Goal: Find specific page/section: Find specific page/section

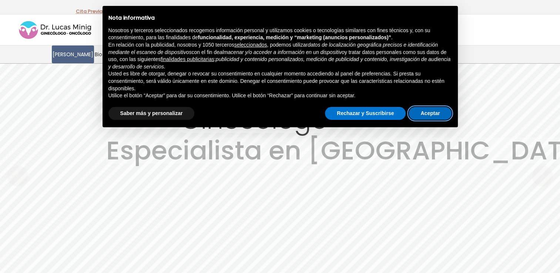
click at [432, 113] on button "Aceptar" at bounding box center [430, 113] width 43 height 13
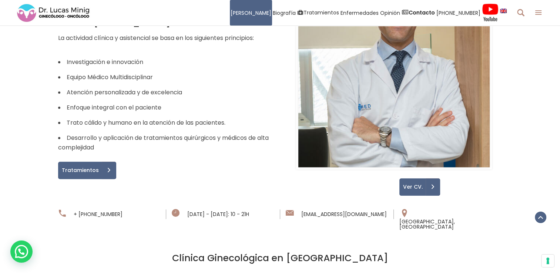
scroll to position [481, 0]
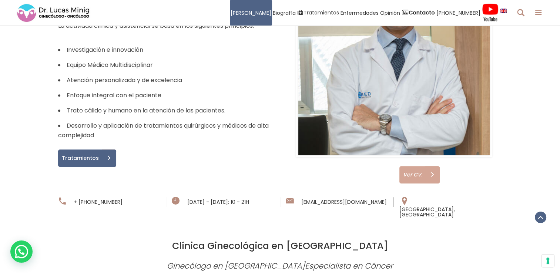
click at [418, 172] on span "Ver CV." at bounding box center [411, 174] width 24 height 5
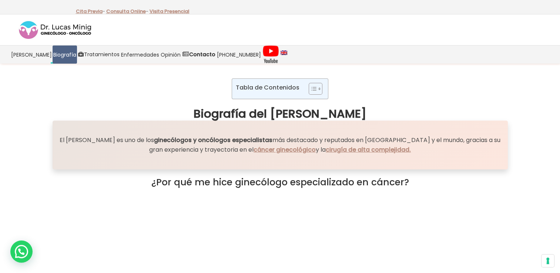
click at [53, 208] on div "¿Por qué me hice ginecólogo especializado en cáncer?" at bounding box center [280, 253] width 455 height 166
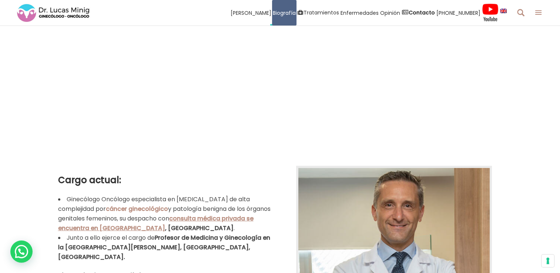
scroll to position [111, 0]
